Goal: Task Accomplishment & Management: Complete application form

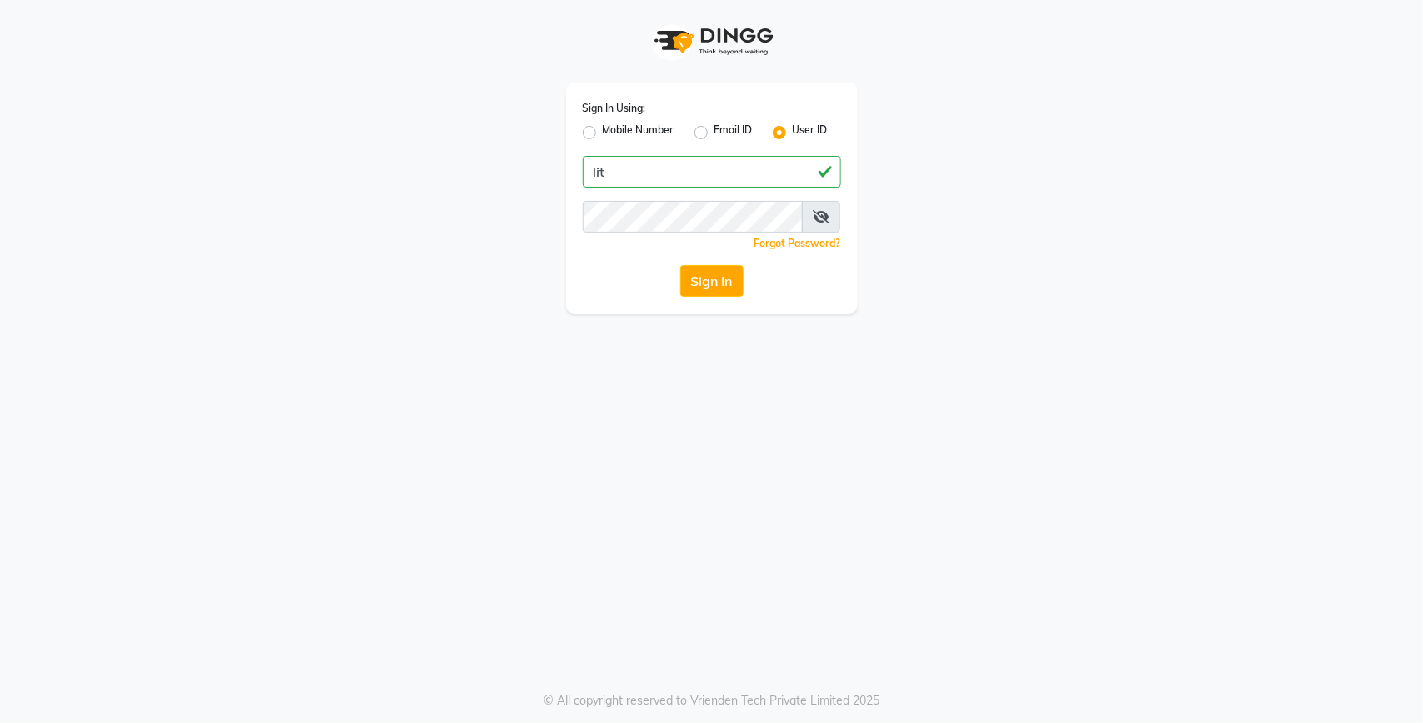
type input "lit"
click at [696, 284] on button "Sign In" at bounding box center [711, 281] width 63 height 32
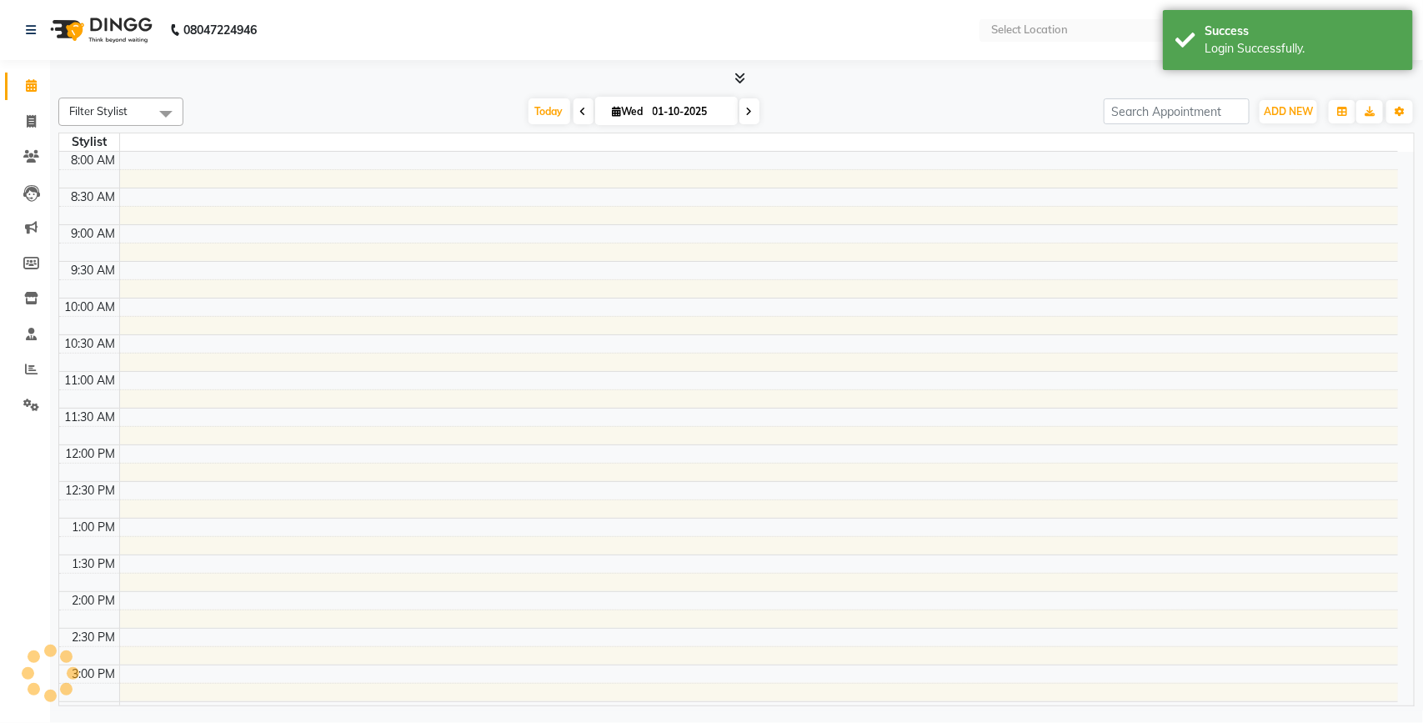
select select "en"
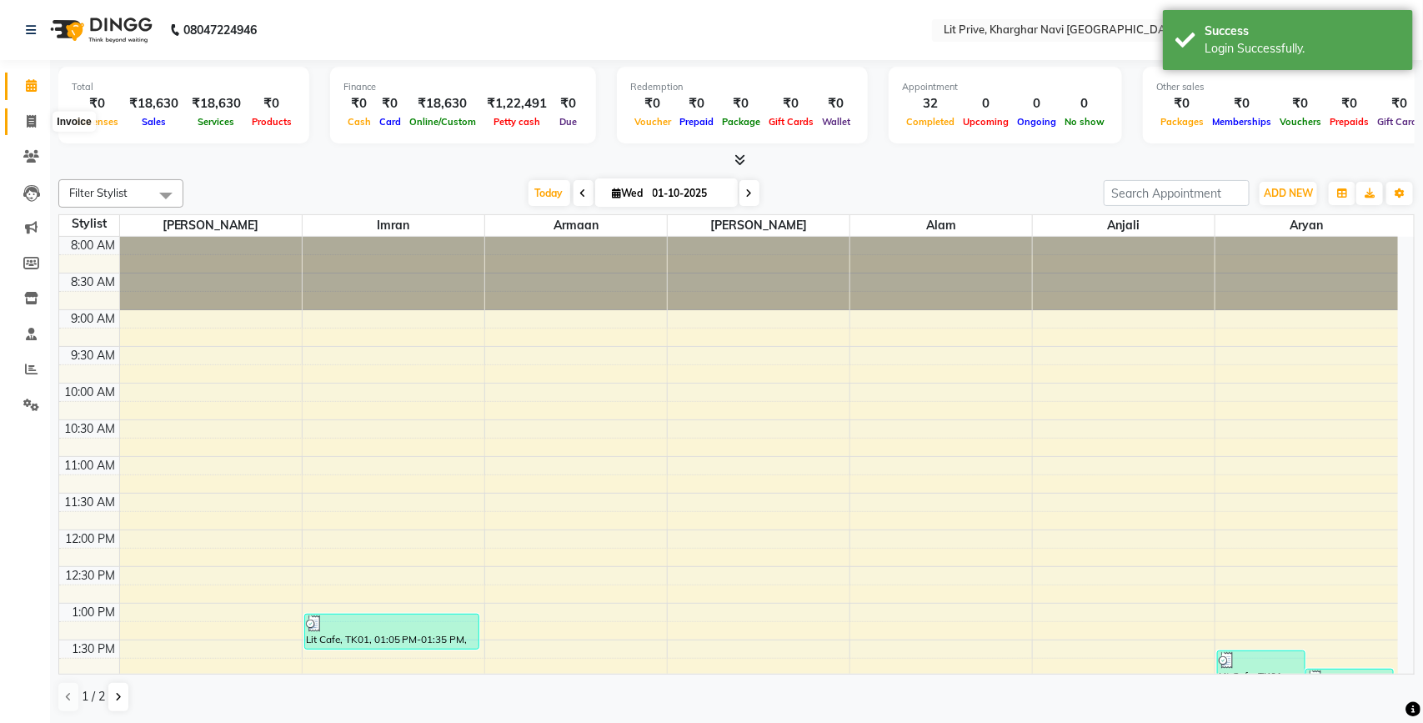
click at [25, 117] on span at bounding box center [31, 122] width 29 height 19
select select "service"
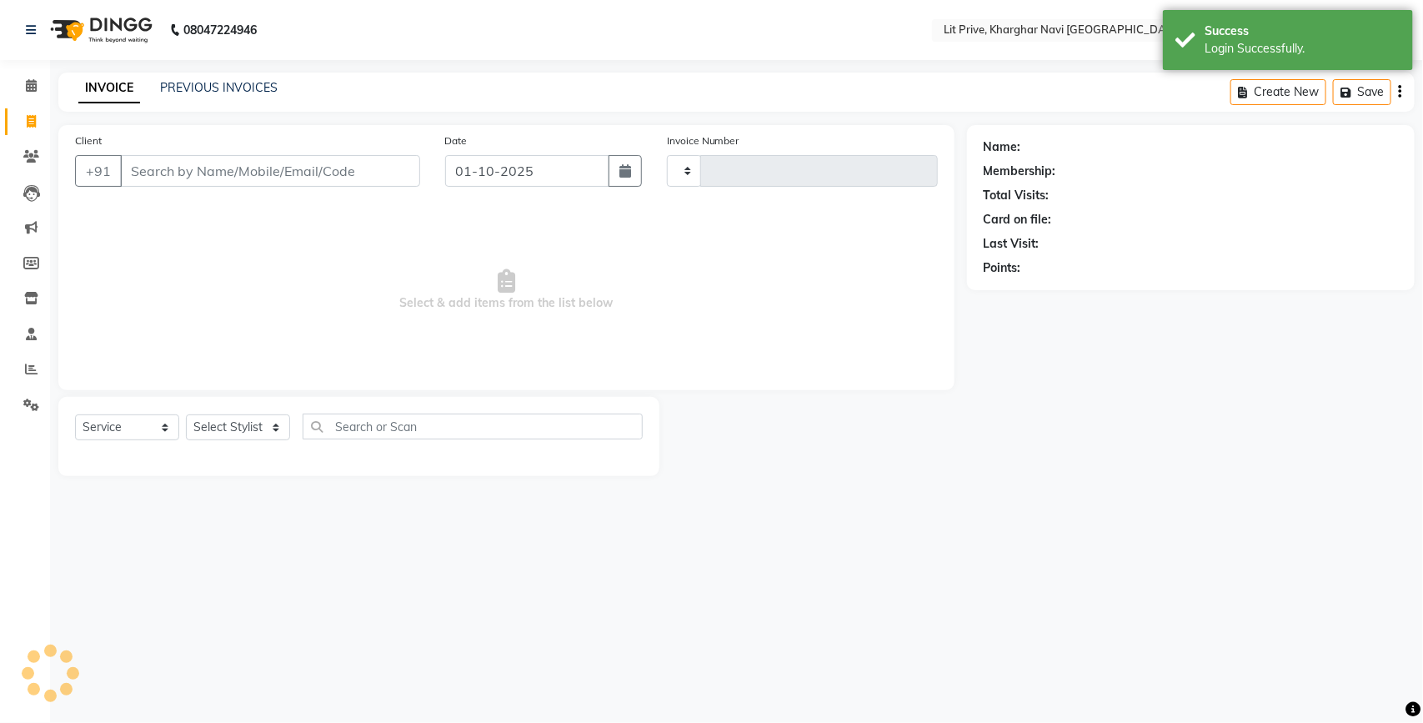
type input "1891"
select select "5625"
click at [239, 431] on select "Select Stylist [PERSON_NAME] [PERSON_NAME] [PERSON_NAME] [PERSON_NAME] [PERSON_…" at bounding box center [238, 427] width 104 height 26
select select "38391"
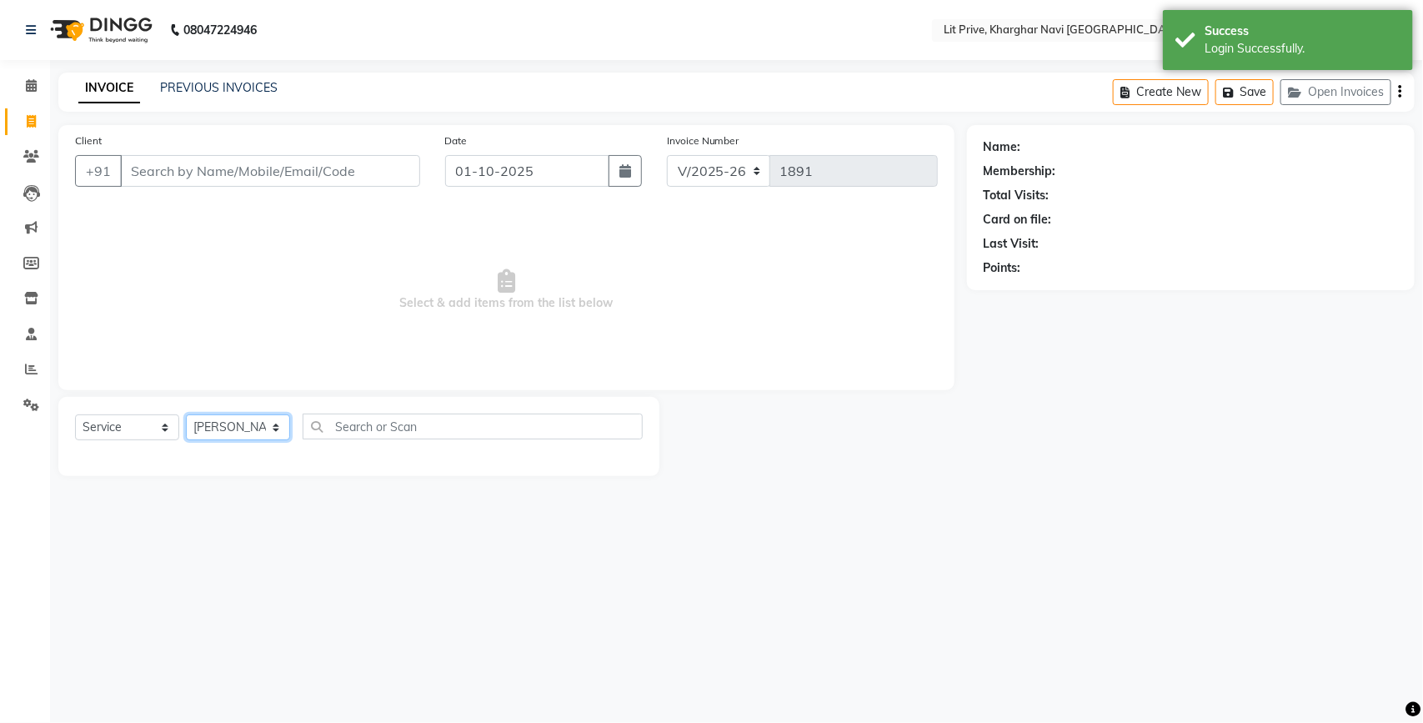
click at [186, 414] on select "Select Stylist [PERSON_NAME] [PERSON_NAME] [PERSON_NAME] [PERSON_NAME] [PERSON_…" at bounding box center [238, 427] width 104 height 26
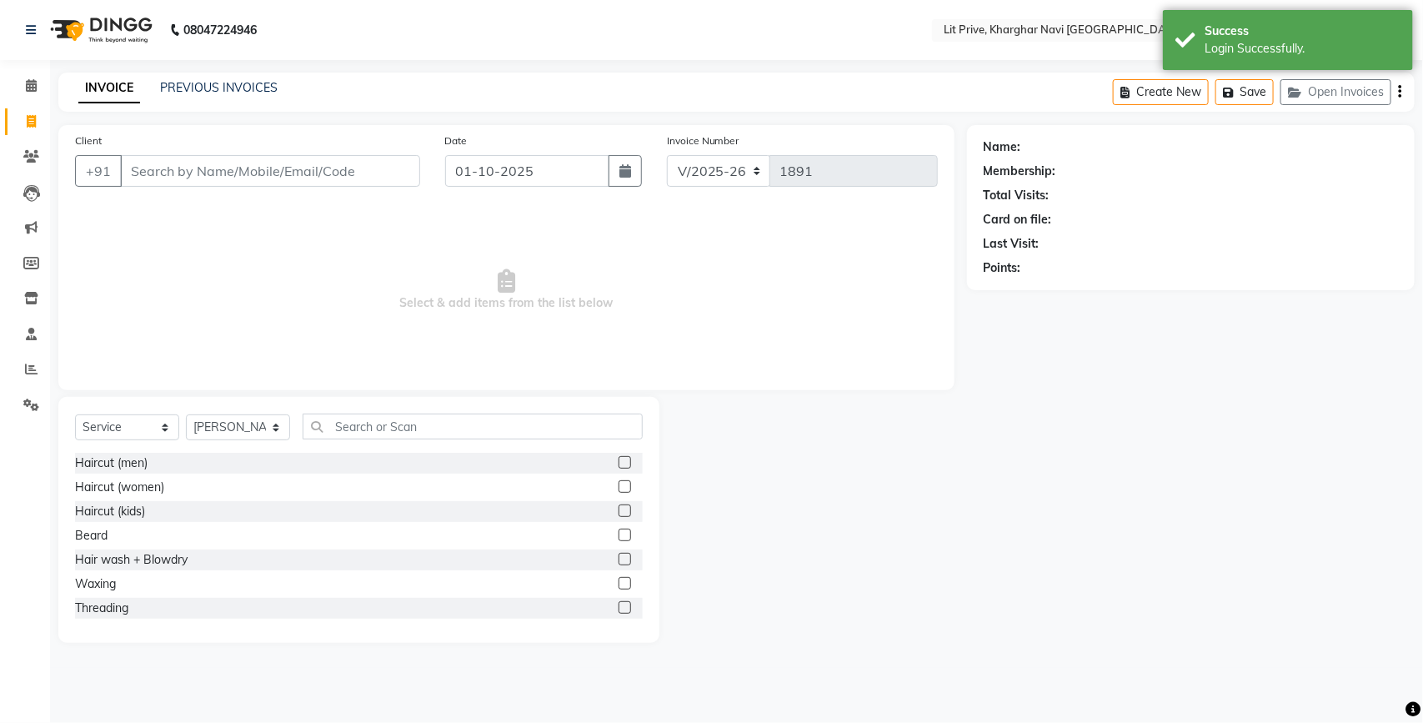
click at [619, 456] on label at bounding box center [625, 462] width 13 height 13
click at [619, 458] on input "checkbox" at bounding box center [624, 463] width 11 height 11
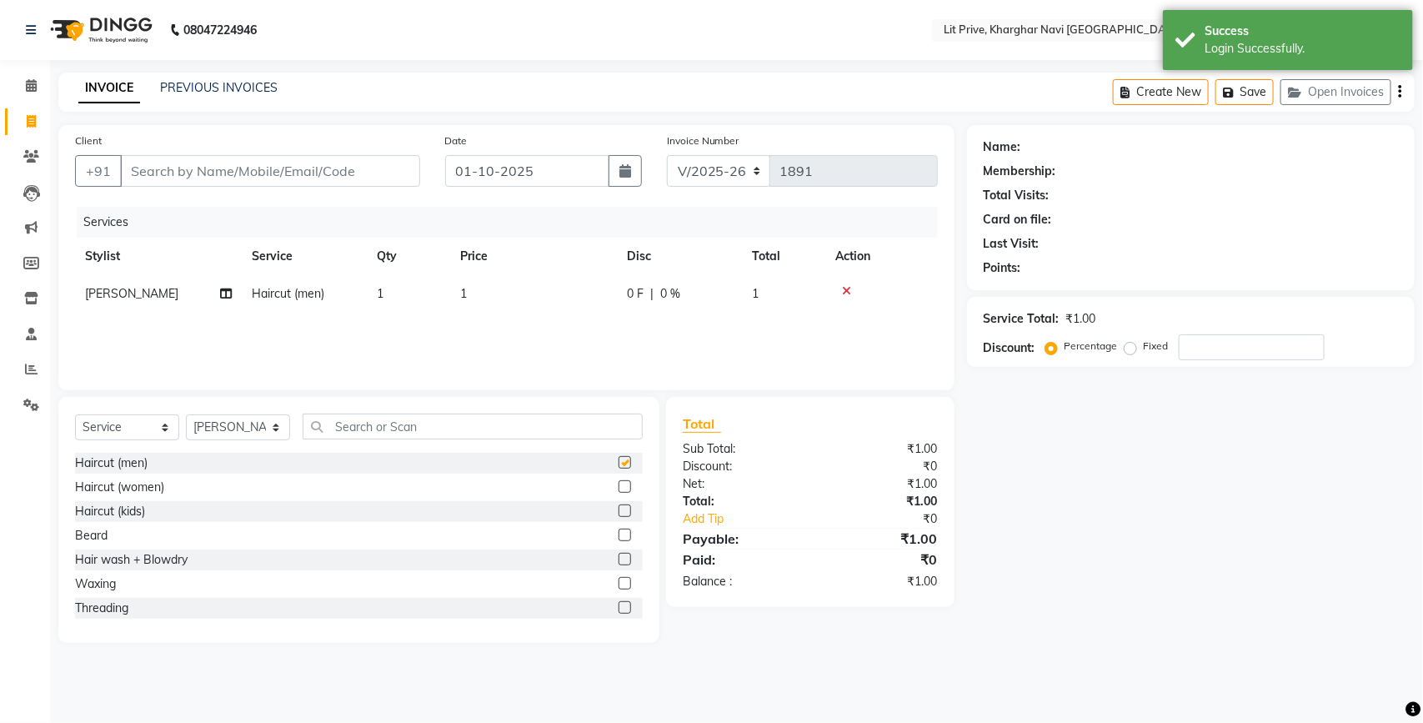
checkbox input "false"
click at [570, 298] on td "1" at bounding box center [533, 294] width 167 height 38
select select "38391"
type input "900"
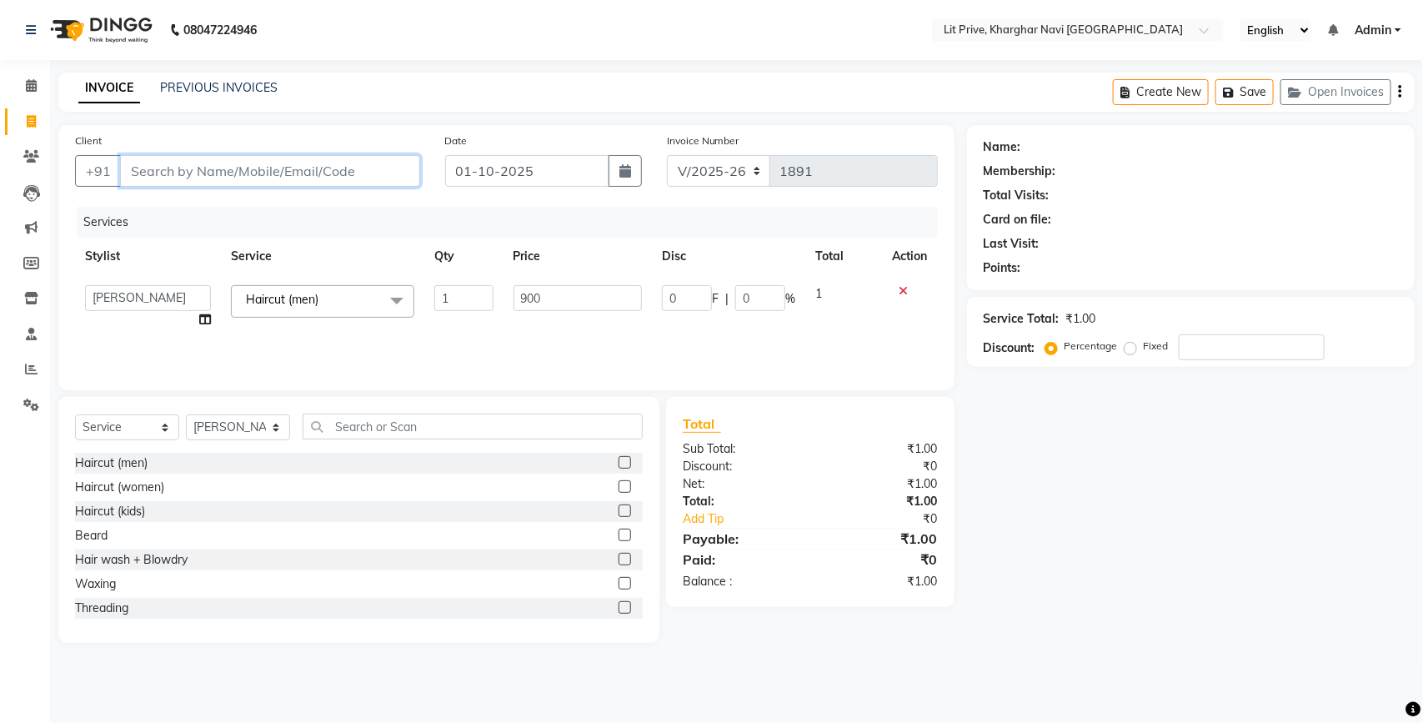
click at [292, 173] on input "Client" at bounding box center [270, 171] width 300 height 32
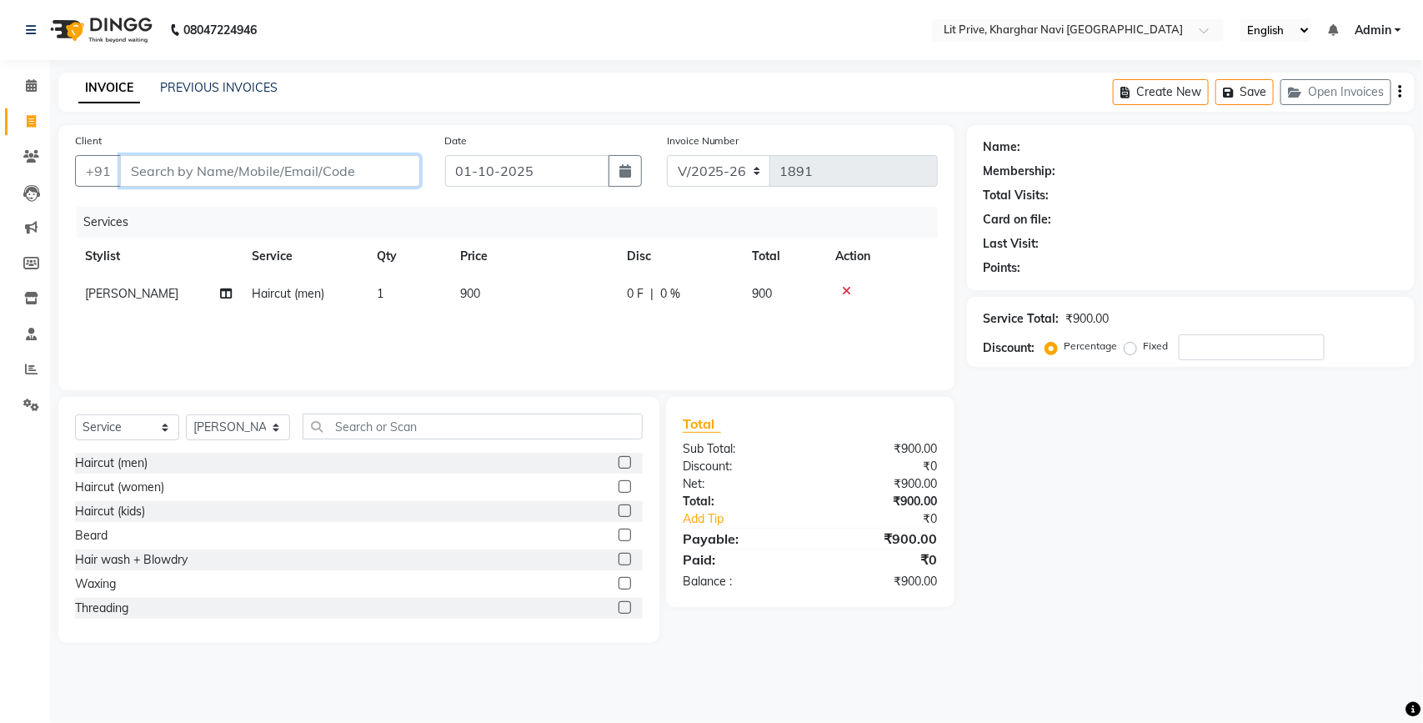
type input "l"
type input "0"
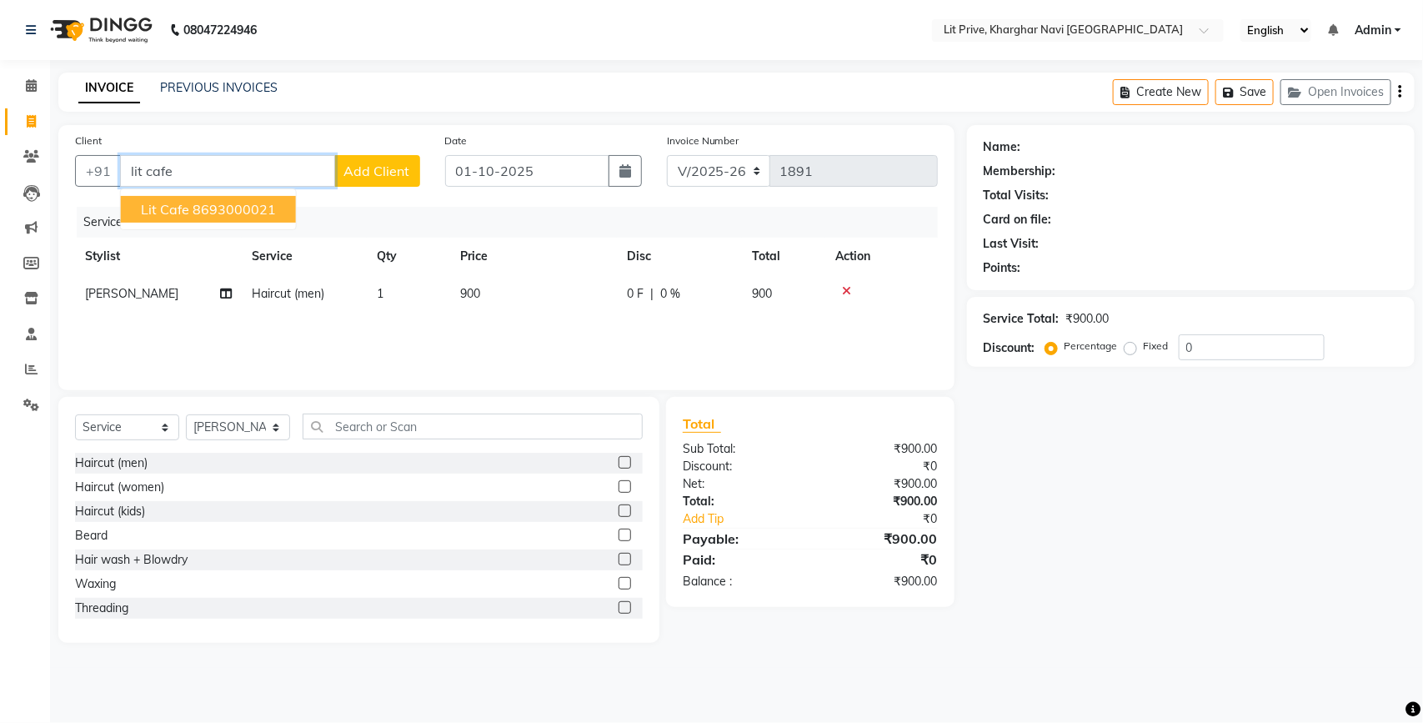
click at [240, 201] on ngb-highlight "8693000021" at bounding box center [234, 209] width 83 height 17
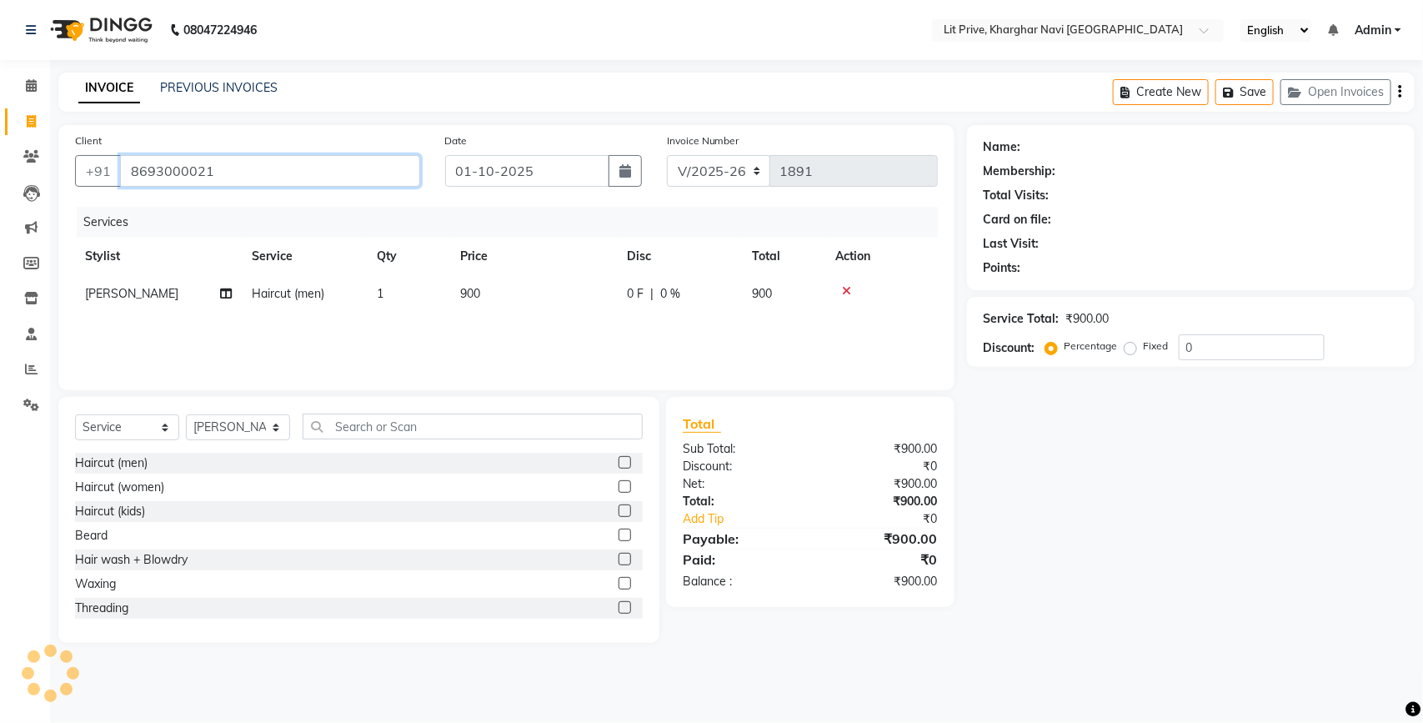
type input "8693000021"
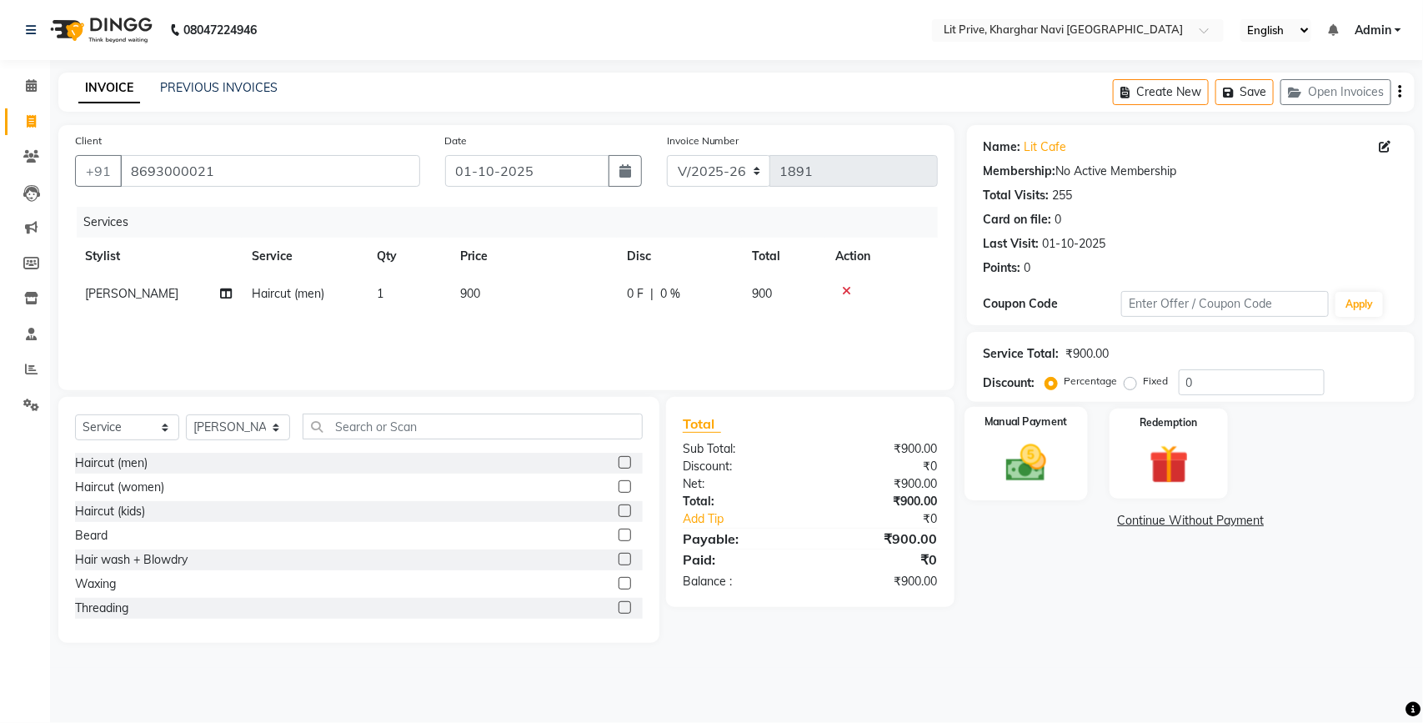
click at [1017, 447] on img at bounding box center [1026, 462] width 66 height 47
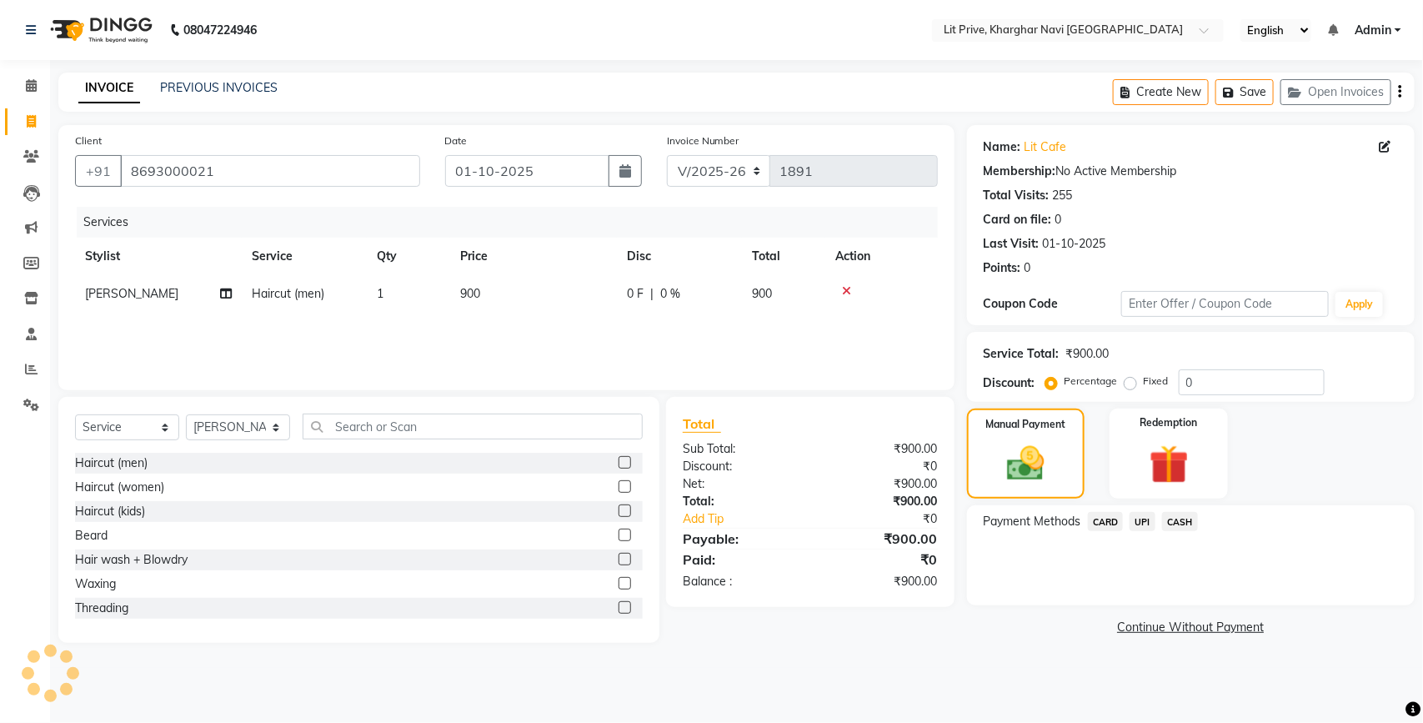
click at [1147, 519] on span "UPI" at bounding box center [1143, 521] width 26 height 19
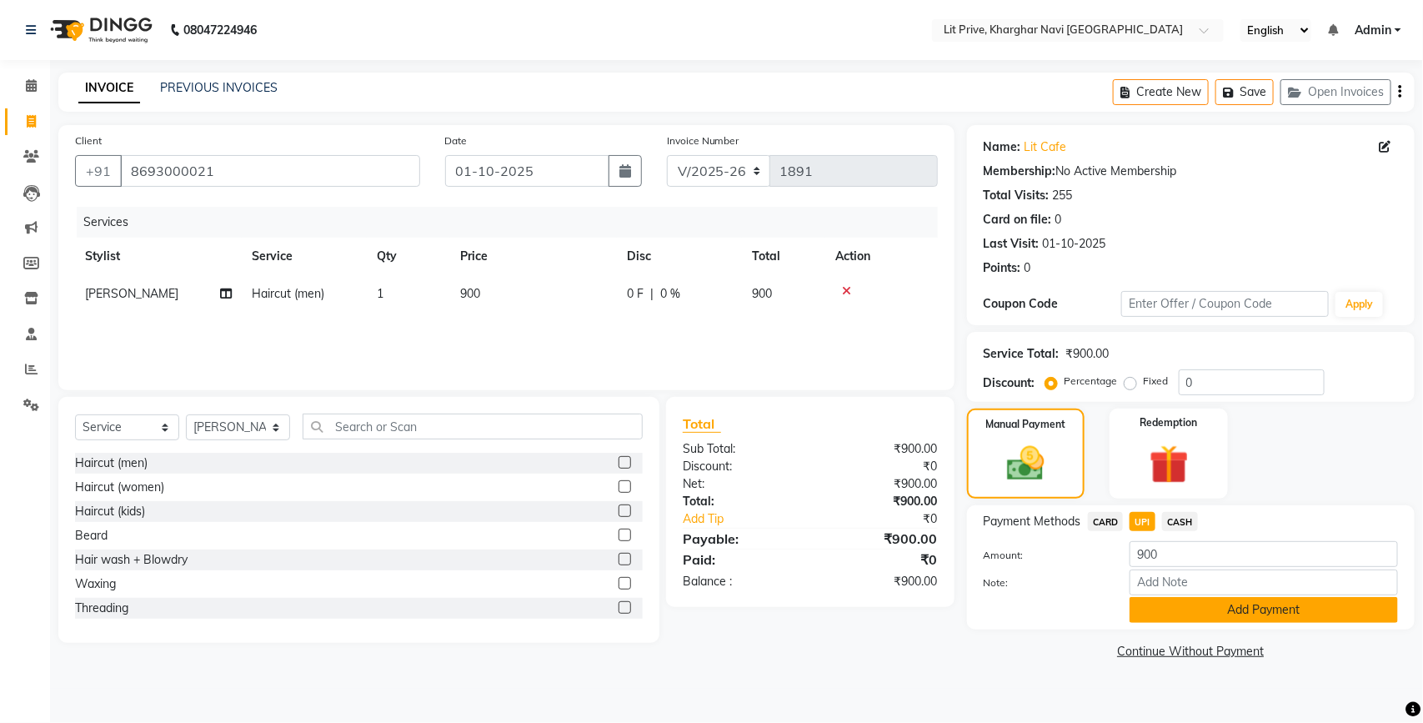
click at [1142, 605] on button "Add Payment" at bounding box center [1264, 610] width 268 height 26
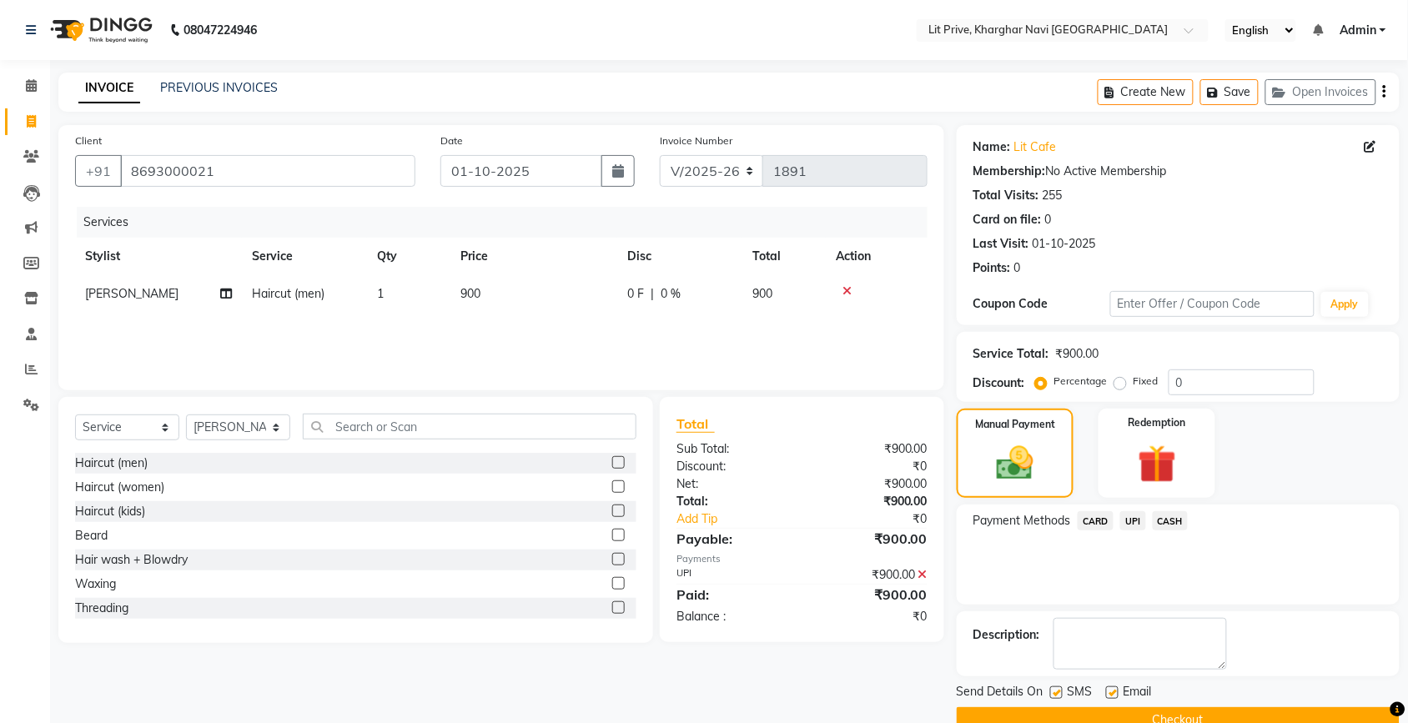
click at [1114, 695] on label at bounding box center [1112, 692] width 13 height 13
click at [1114, 695] on input "checkbox" at bounding box center [1111, 693] width 11 height 11
checkbox input "false"
click at [1061, 693] on label at bounding box center [1056, 692] width 13 height 13
click at [1061, 693] on input "checkbox" at bounding box center [1055, 693] width 11 height 11
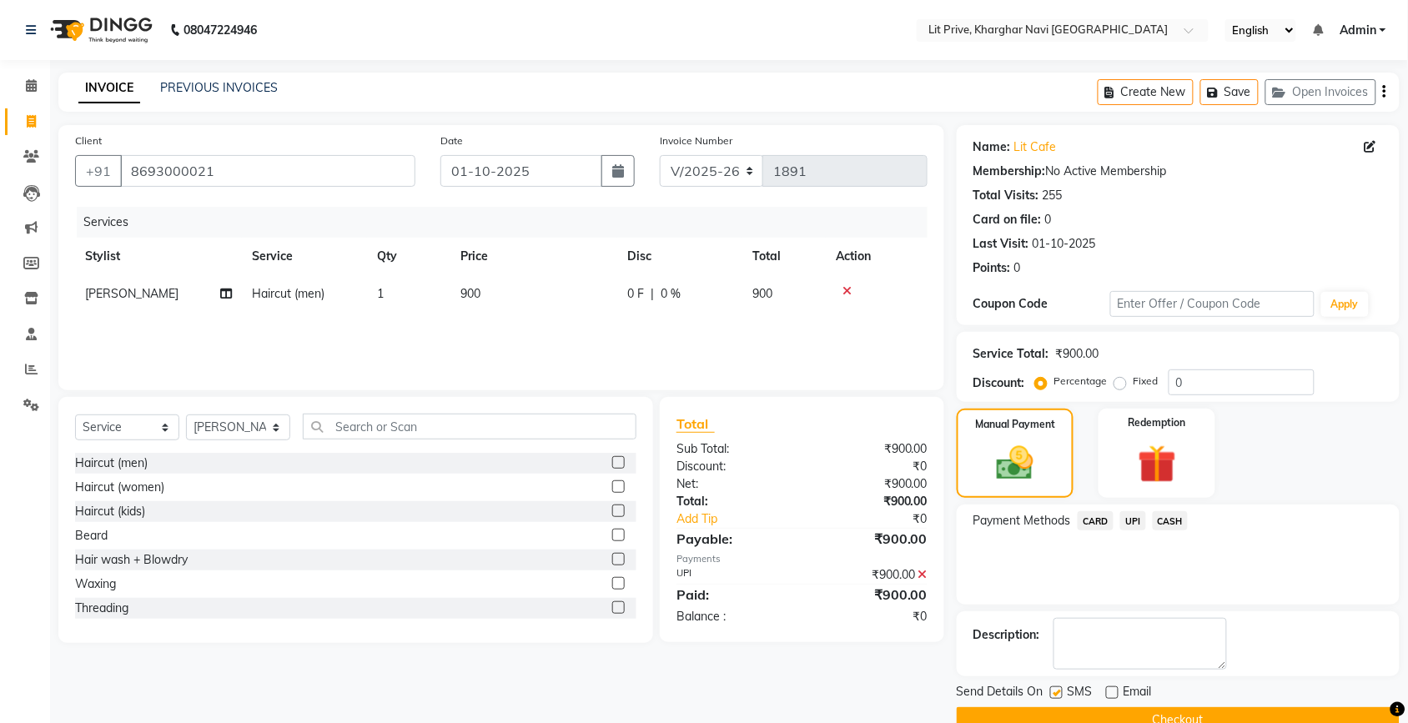
checkbox input "false"
click at [1066, 710] on button "Checkout" at bounding box center [1177, 720] width 443 height 26
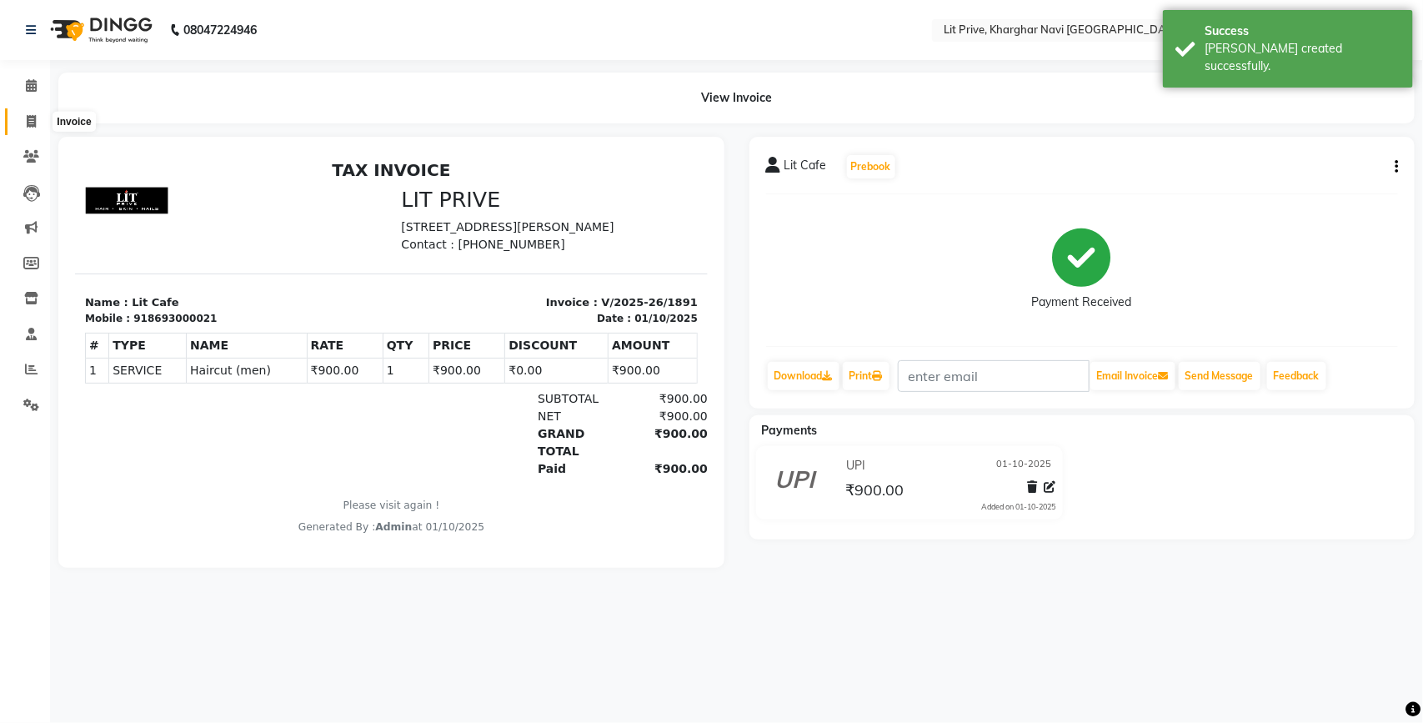
click at [32, 123] on icon at bounding box center [31, 121] width 9 height 13
select select "service"
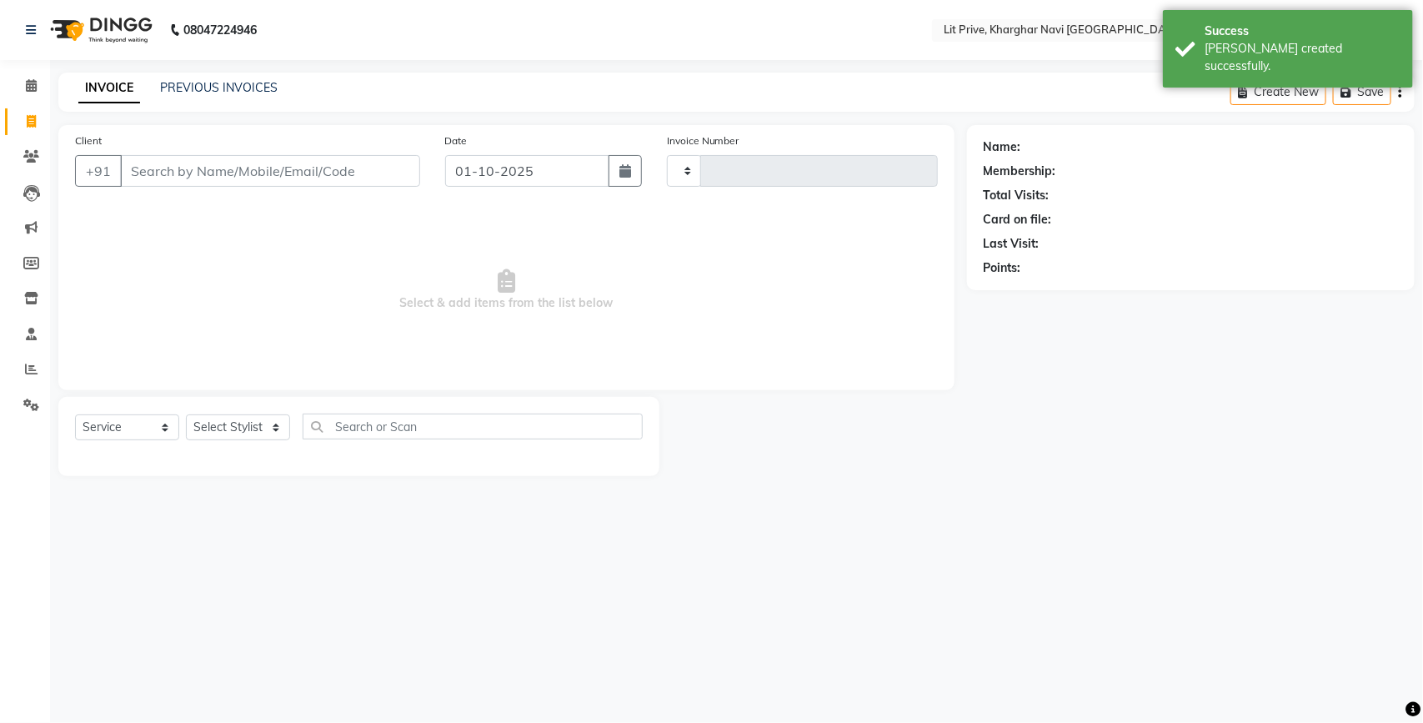
type input "1892"
select select "5625"
click at [205, 88] on link "PREVIOUS INVOICES" at bounding box center [219, 87] width 118 height 15
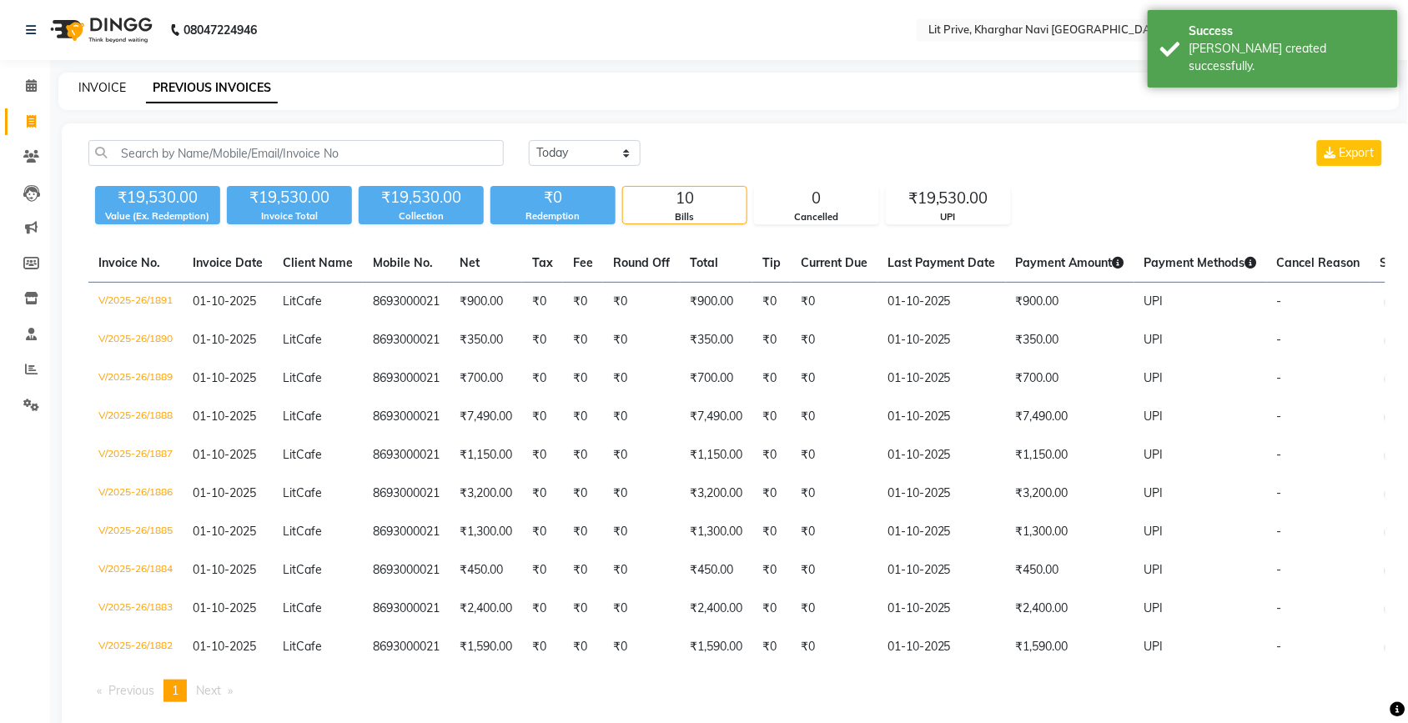
click at [94, 84] on link "INVOICE" at bounding box center [102, 87] width 48 height 15
select select "service"
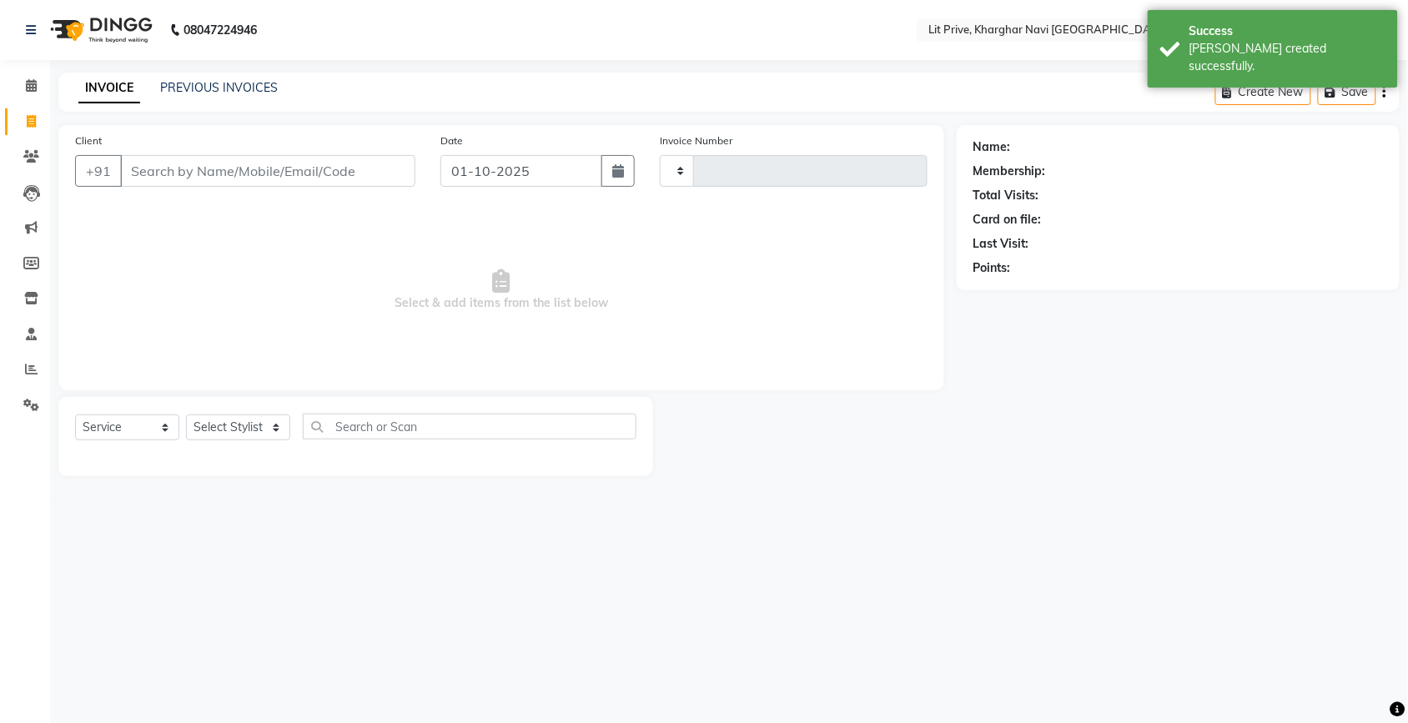
type input "1892"
select select "5625"
